Goal: Task Accomplishment & Management: Manage account settings

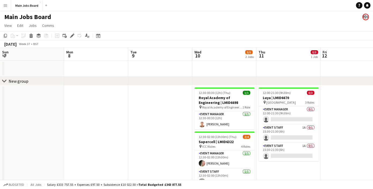
scroll to position [0, 154]
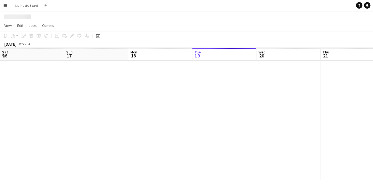
scroll to position [0, 128]
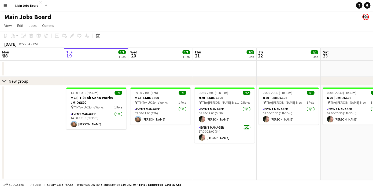
click at [5, 7] on app-icon "Menu" at bounding box center [5, 5] width 4 height 4
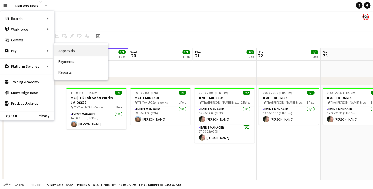
click at [68, 49] on link "Approvals" at bounding box center [81, 50] width 54 height 11
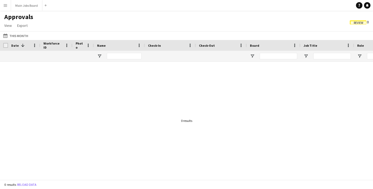
click at [351, 24] on span "Review" at bounding box center [358, 22] width 17 height 4
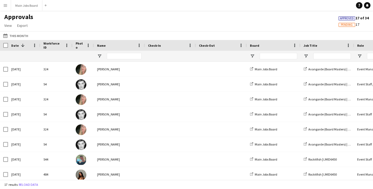
click at [347, 27] on span "Pending" at bounding box center [347, 24] width 12 height 3
click at [344, 14] on div "Approvals View Customise view Customise filters Reset Filters Reset View Reset …" at bounding box center [186, 22] width 373 height 18
click at [341, 20] on span "Approved" at bounding box center [347, 18] width 14 height 3
click at [341, 26] on span "Pending" at bounding box center [347, 24] width 12 height 3
